Goal: Transaction & Acquisition: Book appointment/travel/reservation

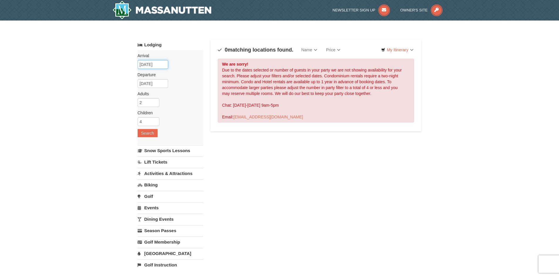
click at [160, 65] on input "12/24/2025" at bounding box center [153, 64] width 31 height 9
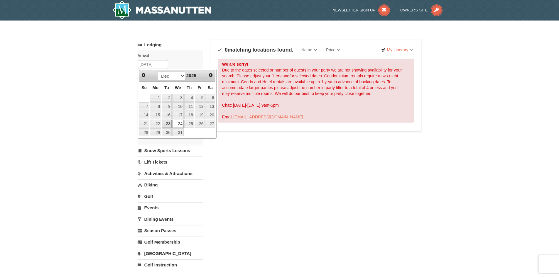
click at [168, 122] on link "23" at bounding box center [167, 124] width 10 height 8
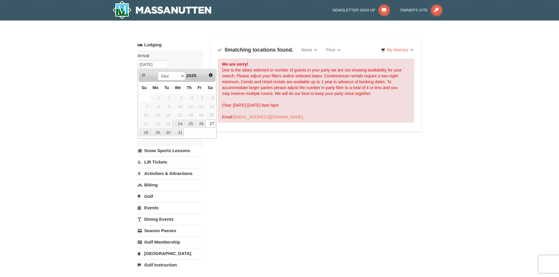
type input "[DATE]"
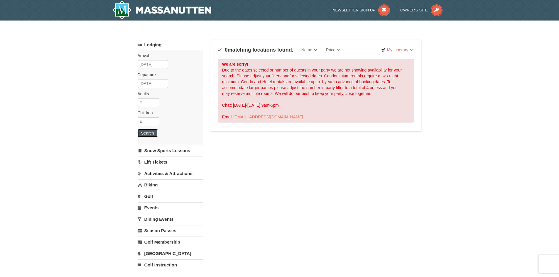
click at [148, 132] on button "Search" at bounding box center [148, 133] width 20 height 8
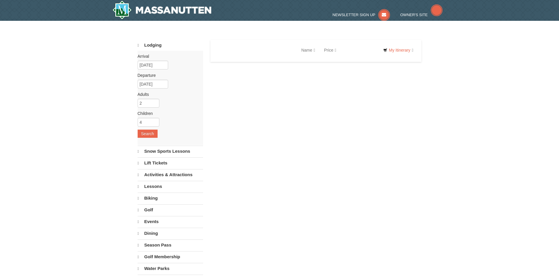
select select "9"
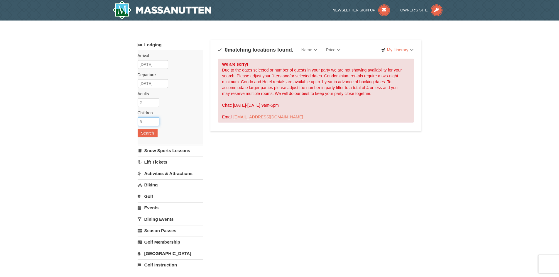
click at [155, 120] on input "5" at bounding box center [149, 121] width 22 height 9
click at [155, 120] on input "6" at bounding box center [149, 121] width 22 height 9
click at [155, 123] on input "5" at bounding box center [149, 121] width 22 height 9
click at [155, 123] on input "4" at bounding box center [149, 121] width 22 height 9
click at [155, 123] on input "3" at bounding box center [149, 121] width 22 height 9
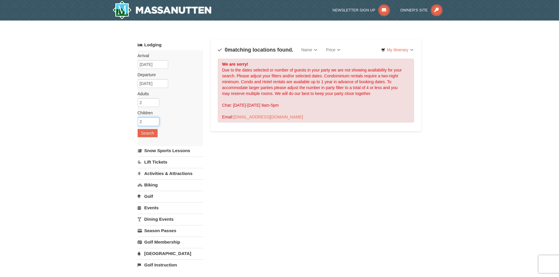
click at [155, 123] on input "2" at bounding box center [149, 121] width 22 height 9
type input "1"
click at [156, 124] on input "1" at bounding box center [149, 121] width 22 height 9
click at [153, 131] on button "Search" at bounding box center [148, 133] width 20 height 8
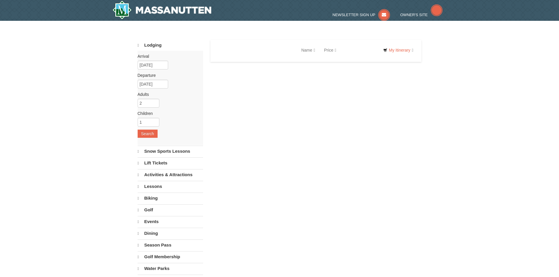
select select "9"
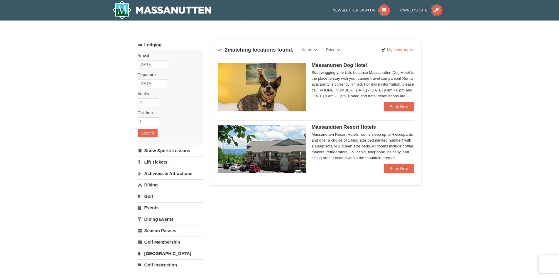
click at [328, 127] on span "Massanutten Resort Hotels" at bounding box center [344, 127] width 64 height 6
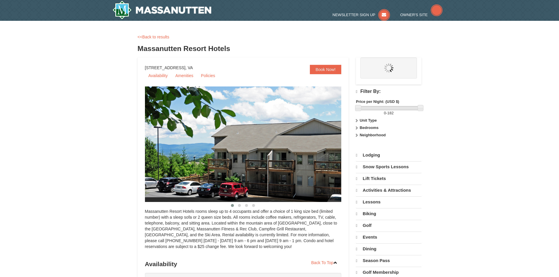
select select "9"
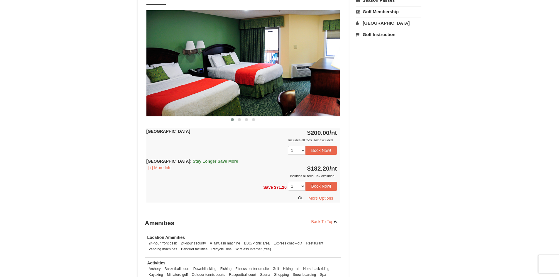
scroll to position [235, 0]
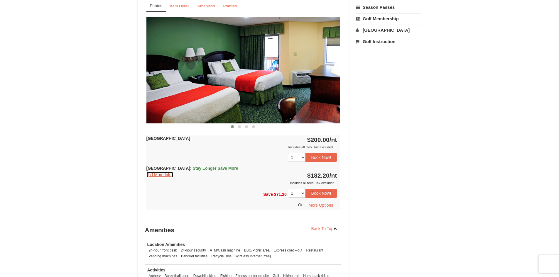
click at [167, 175] on button "[+] More Info" at bounding box center [159, 175] width 27 height 6
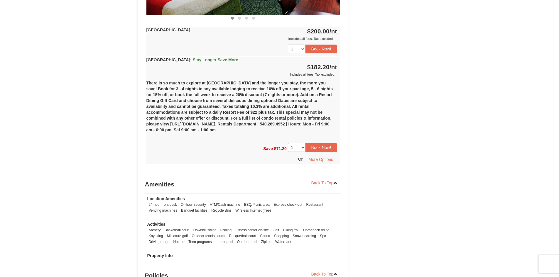
scroll to position [352, 0]
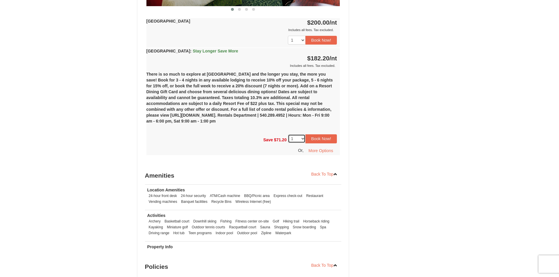
click at [304, 140] on select "1 2 3 4 5 6 7 8 9 10 11 12 13 14" at bounding box center [297, 138] width 18 height 9
select select "2"
click at [288, 134] on select "1 2 3 4 5 6 7 8 9 10 11 12 13 14" at bounding box center [297, 138] width 18 height 9
click at [319, 141] on button "Book Now!" at bounding box center [321, 138] width 32 height 9
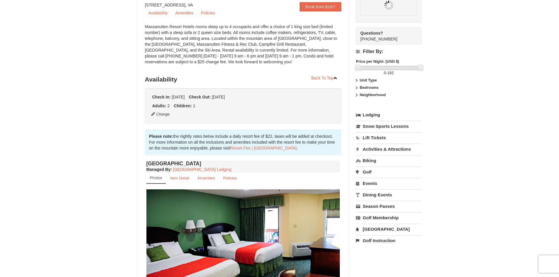
scroll to position [57, 0]
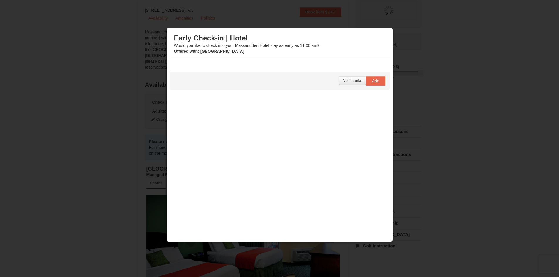
select select "2"
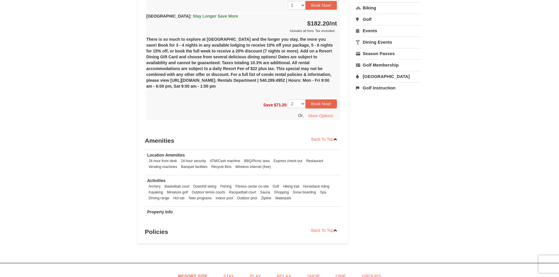
scroll to position [351, 0]
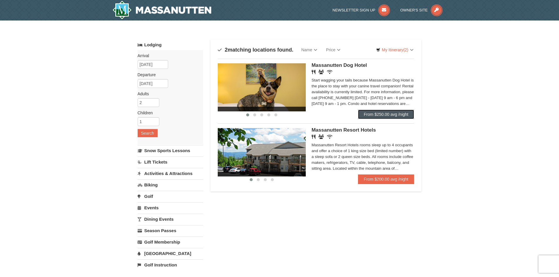
click at [394, 114] on link "From $250.00 avg /night" at bounding box center [386, 114] width 56 height 9
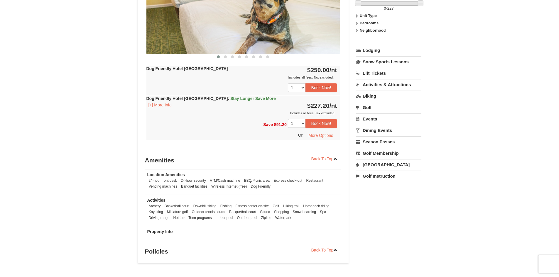
scroll to position [323, 0]
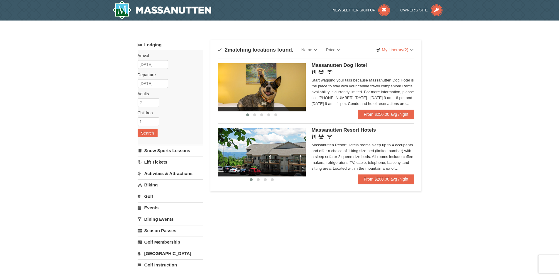
click at [291, 148] on img at bounding box center [262, 152] width 88 height 48
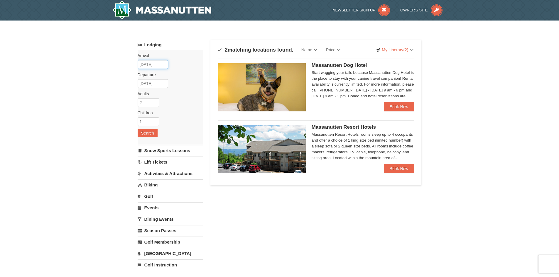
click at [151, 62] on input "[DATE]" at bounding box center [153, 64] width 31 height 9
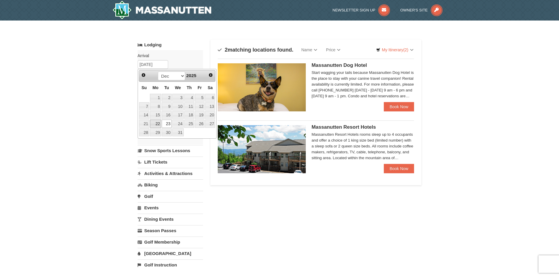
click at [158, 122] on link "22" at bounding box center [155, 124] width 11 height 8
type input "[DATE]"
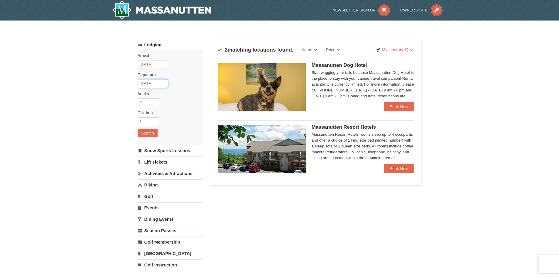
click at [156, 85] on input "12/27/2025" at bounding box center [153, 83] width 31 height 9
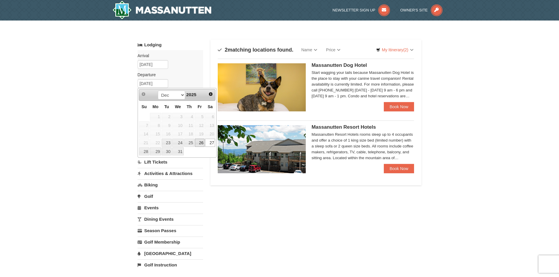
click at [197, 142] on link "26" at bounding box center [200, 143] width 10 height 8
type input "[DATE]"
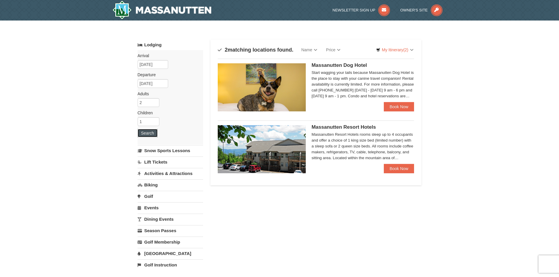
click at [146, 131] on button "Search" at bounding box center [148, 133] width 20 height 8
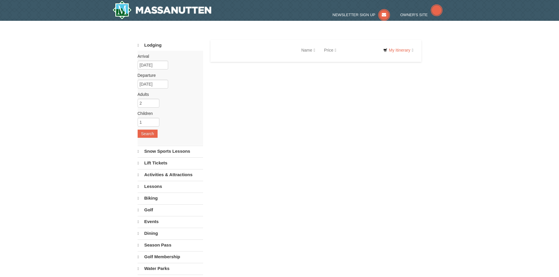
select select "9"
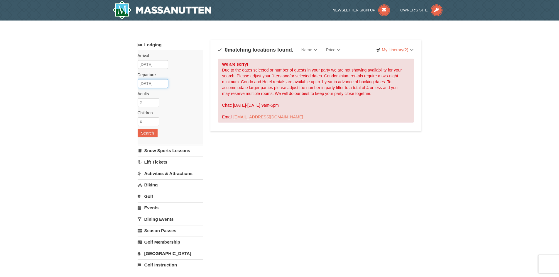
click at [149, 84] on input "12/27/2025" at bounding box center [153, 83] width 31 height 9
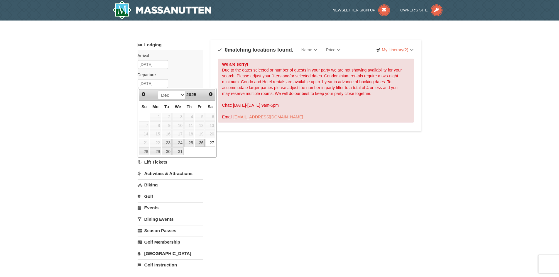
click at [199, 143] on link "26" at bounding box center [200, 143] width 10 height 8
type input "[DATE]"
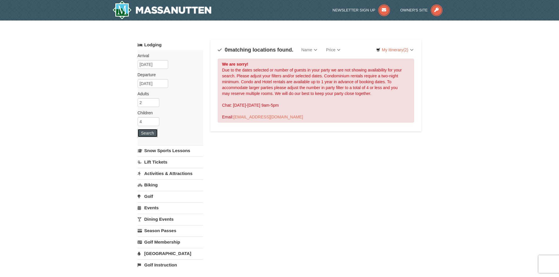
click at [154, 130] on button "Search" at bounding box center [148, 133] width 20 height 8
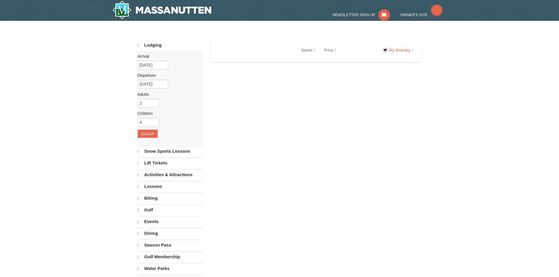
select select "9"
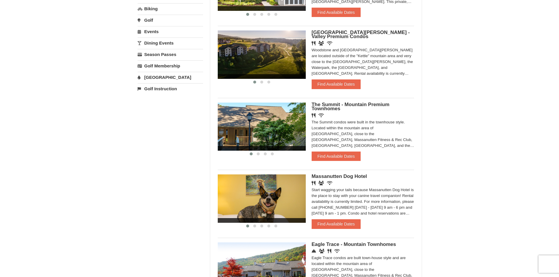
scroll to position [176, 0]
click at [339, 157] on button "Find Available Dates" at bounding box center [336, 156] width 49 height 9
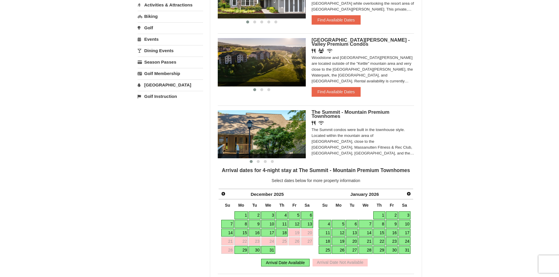
scroll to position [147, 0]
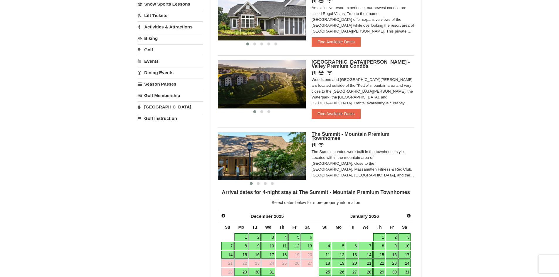
click at [292, 98] on img at bounding box center [262, 84] width 88 height 48
click at [329, 109] on div "‹ › Woodstone Meadows - Valley Premium Condos Restaurant Banquet Facilities Wir…" at bounding box center [316, 88] width 197 height 67
click at [329, 113] on button "Find Available Dates" at bounding box center [336, 113] width 49 height 9
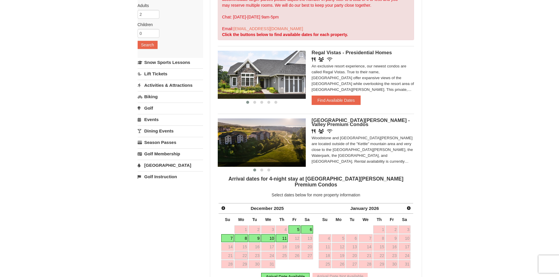
scroll to position [88, 0]
click at [330, 105] on button "Find Available Dates" at bounding box center [336, 100] width 49 height 9
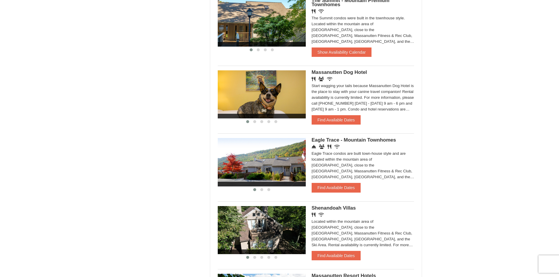
scroll to position [381, 0]
click at [329, 184] on button "Find Available Dates" at bounding box center [336, 187] width 49 height 9
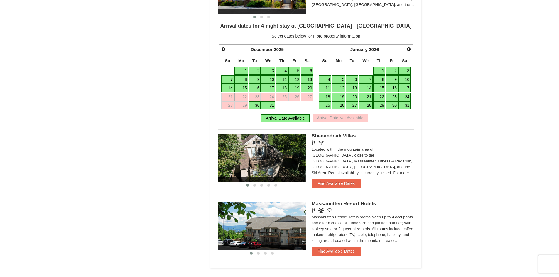
scroll to position [457, 0]
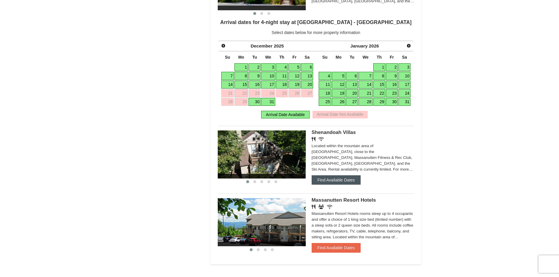
click at [329, 183] on button "Find Available Dates" at bounding box center [336, 179] width 49 height 9
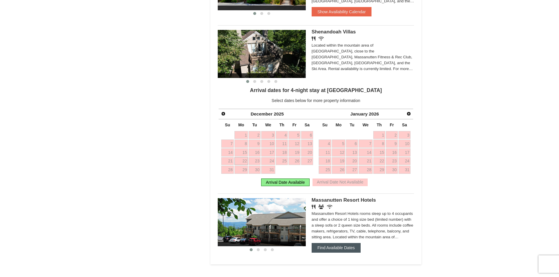
click at [334, 248] on button "Find Available Dates" at bounding box center [336, 247] width 49 height 9
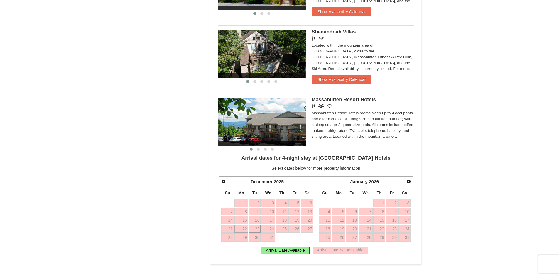
click at [259, 228] on link "23" at bounding box center [254, 229] width 12 height 8
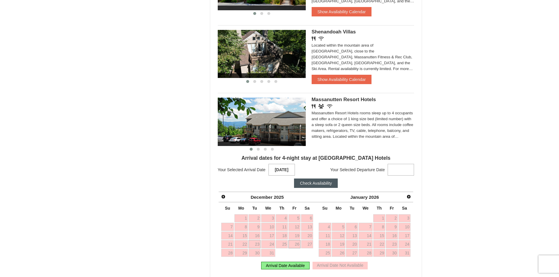
click at [298, 247] on link "26" at bounding box center [294, 244] width 12 height 8
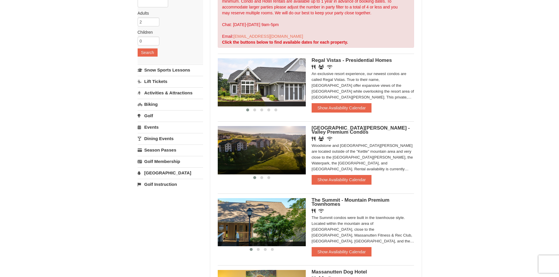
scroll to position [75, 0]
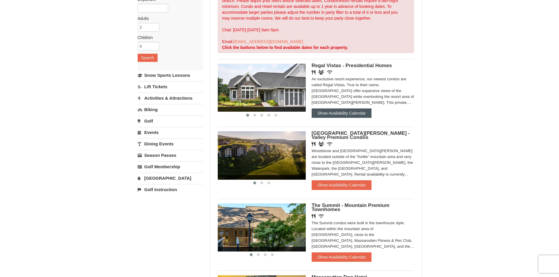
click at [335, 115] on button "Show Availability Calendar" at bounding box center [342, 113] width 60 height 9
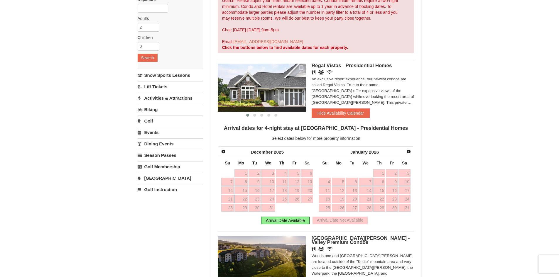
click at [245, 202] on link "22" at bounding box center [241, 199] width 14 height 8
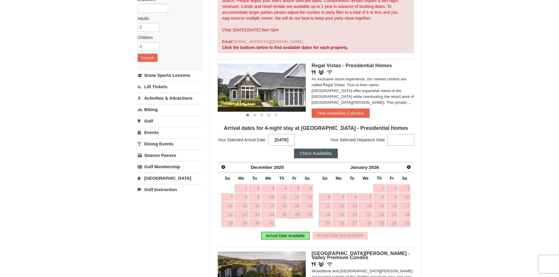
click at [298, 216] on link "26" at bounding box center [294, 215] width 12 height 8
click at [315, 153] on button "Check Availability" at bounding box center [316, 153] width 44 height 9
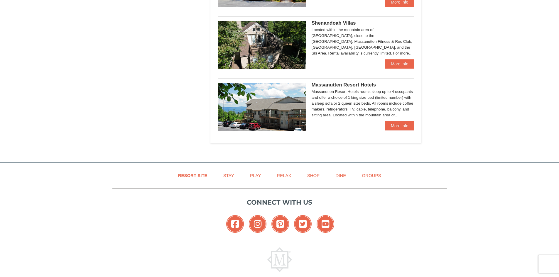
scroll to position [352, 0]
click at [278, 108] on img at bounding box center [262, 107] width 88 height 48
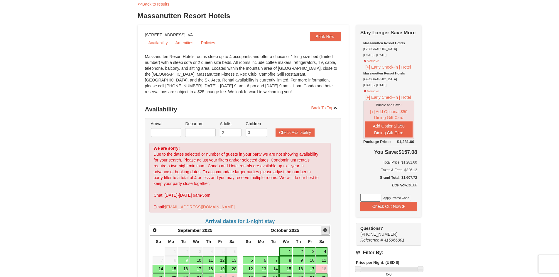
scroll to position [29, 0]
